Goal: Information Seeking & Learning: Compare options

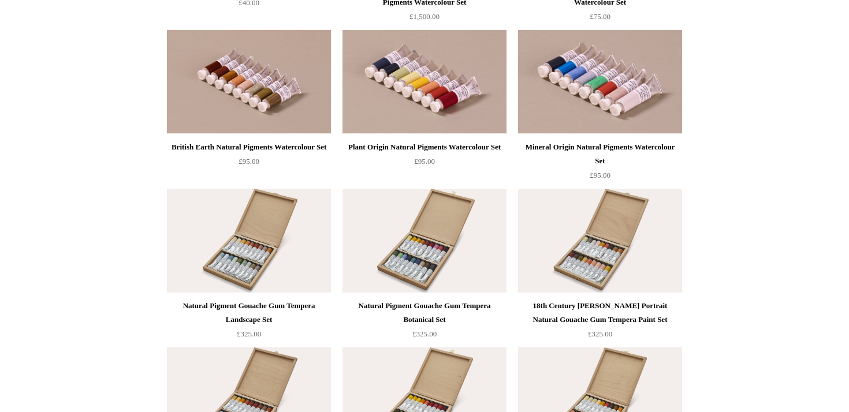
scroll to position [1919, 0]
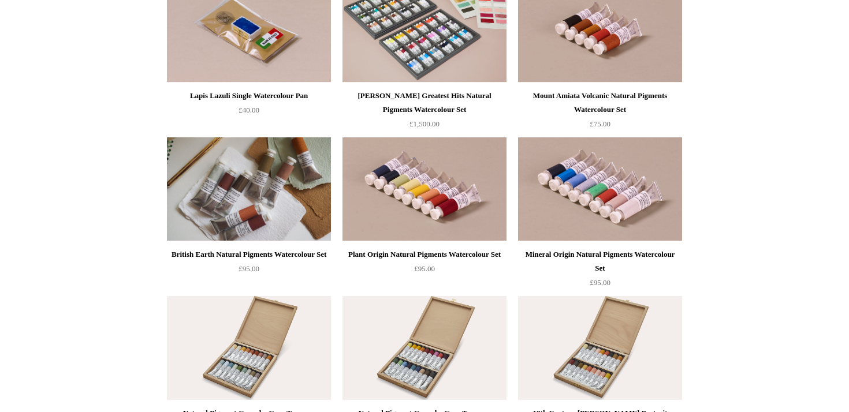
click at [248, 195] on img at bounding box center [249, 189] width 164 height 104
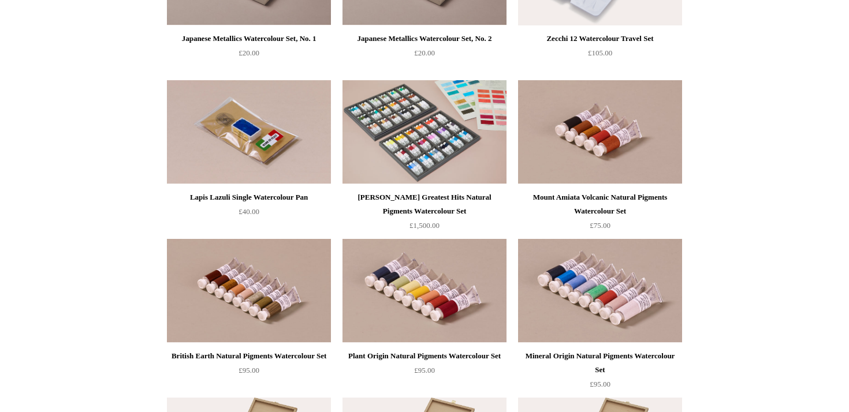
scroll to position [1806, 0]
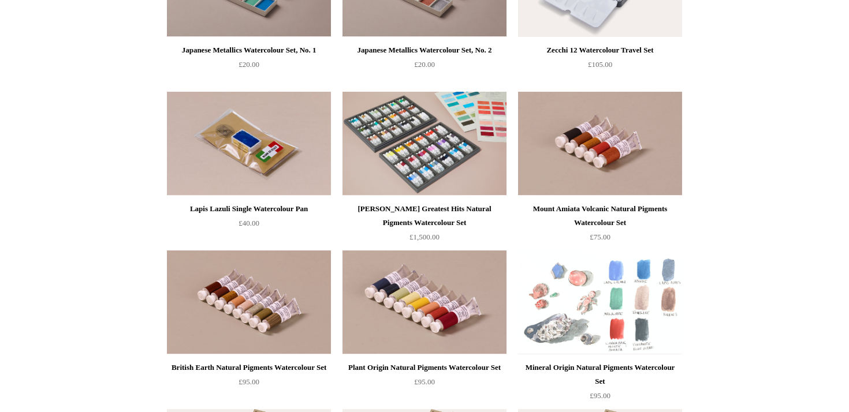
click at [596, 268] on img at bounding box center [600, 303] width 164 height 104
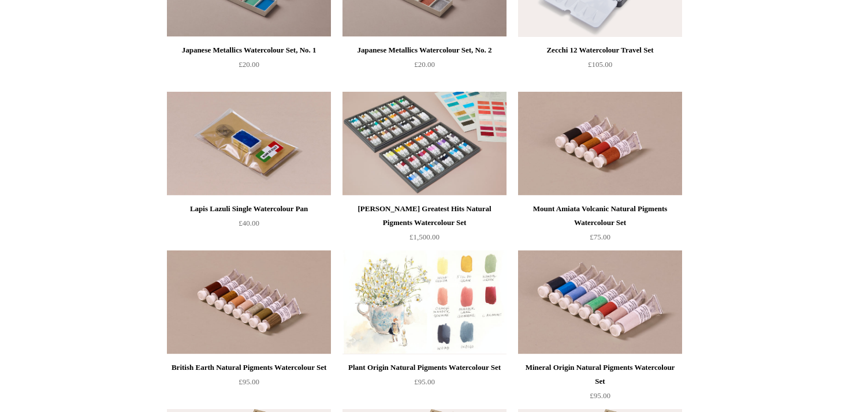
click at [377, 296] on img at bounding box center [425, 303] width 164 height 104
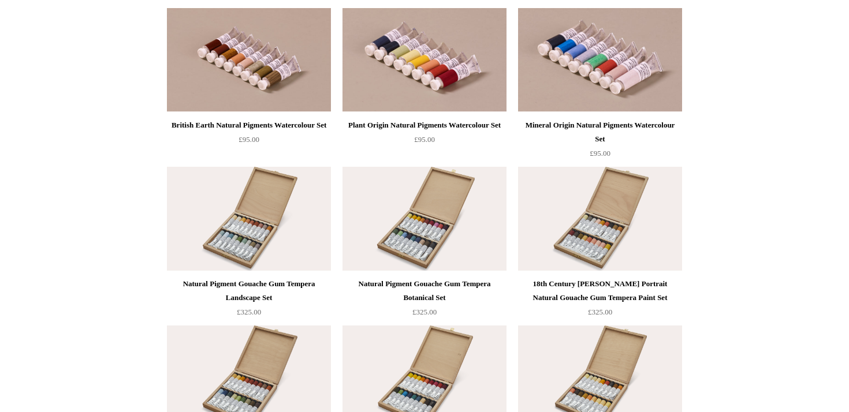
scroll to position [2049, 0]
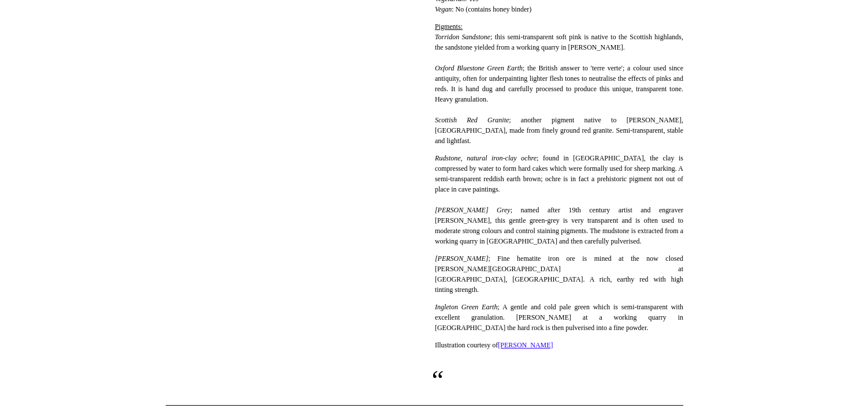
scroll to position [537, 0]
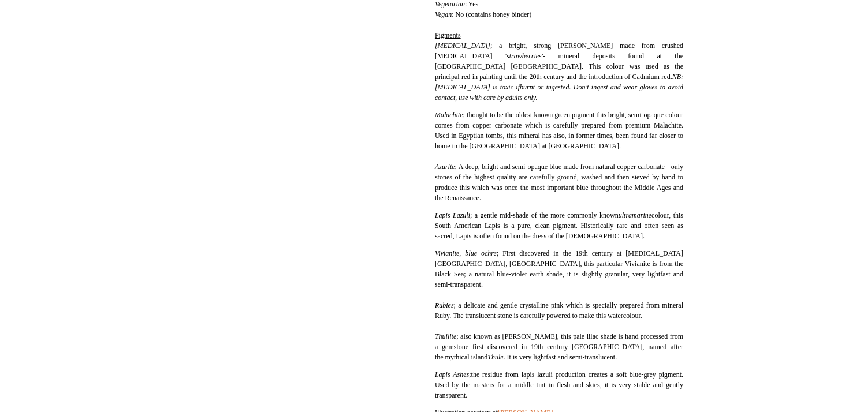
scroll to position [447, 0]
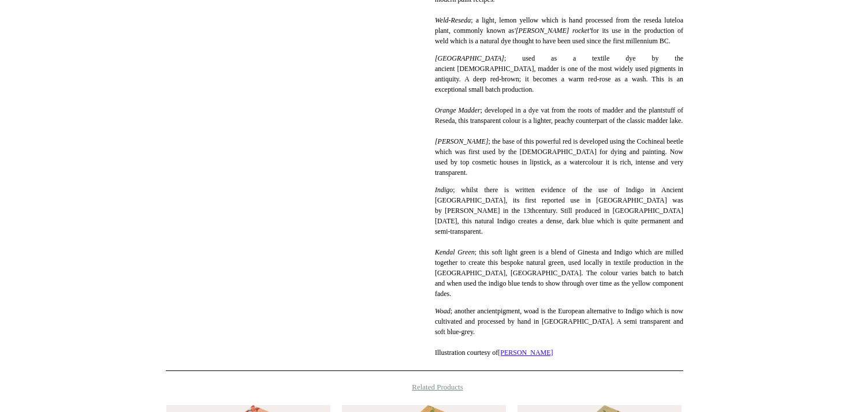
scroll to position [586, 0]
